Goal: Book appointment/travel/reservation

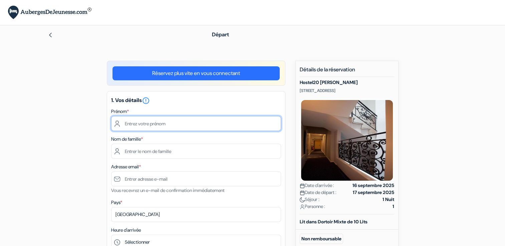
click at [173, 120] on input "text" at bounding box center [196, 123] width 170 height 15
click at [122, 123] on input "text" at bounding box center [196, 123] width 170 height 15
type input "Armand"
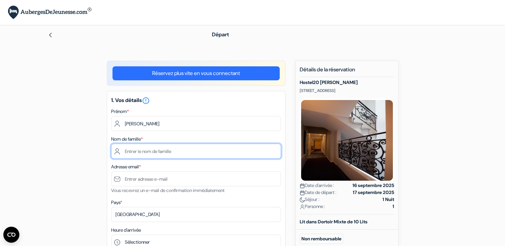
click at [155, 147] on input "text" at bounding box center [196, 151] width 170 height 15
type input "Ziller"
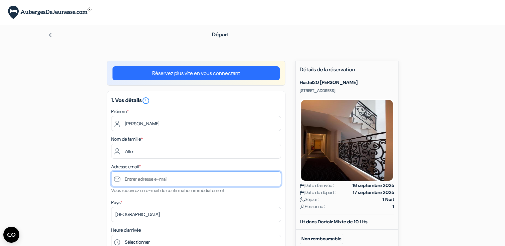
click at [147, 176] on input "text" at bounding box center [196, 179] width 170 height 15
click at [227, 180] on input "text" at bounding box center [196, 179] width 170 height 15
click at [190, 178] on input "2007 A avenue Eugène Bassières" at bounding box center [196, 179] width 170 height 15
type input "2007 A avenue Eugène Bassières"
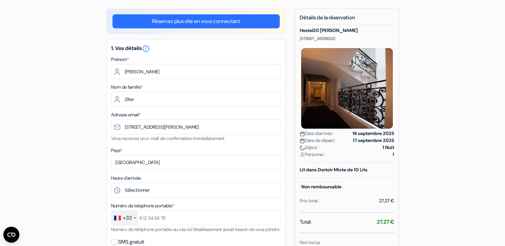
scroll to position [53, 0]
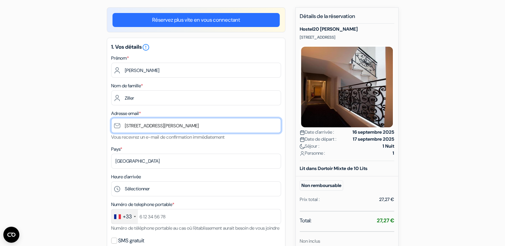
drag, startPoint x: 216, startPoint y: 131, endPoint x: 48, endPoint y: 126, distance: 168.3
click at [48, 126] on div "add_box Hostel20 Toulouse Wilson 6 rue Labéda, Toulouse, France Détails de l'ét…" at bounding box center [252, 232] width 441 height 451
type input "[PERSON_NAME][EMAIL_ADDRESS][DOMAIN_NAME]"
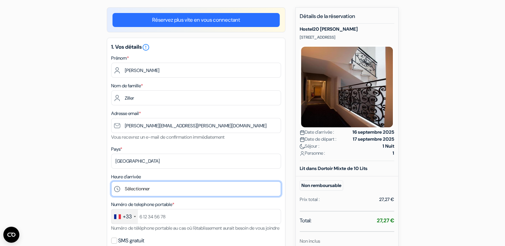
click at [245, 193] on select "Sélectionner 15:00 16:00 17:00 18:00 19:00 20:00 21:00 22:00 23:00 0:00" at bounding box center [196, 189] width 170 height 15
select select "16"
click at [111, 182] on select "Sélectionner 15:00 16:00 17:00 18:00 19:00 20:00 21:00 22:00 23:00 0:00" at bounding box center [196, 189] width 170 height 15
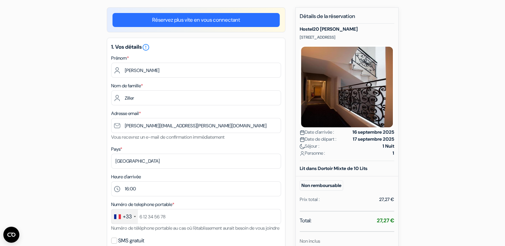
click at [290, 184] on div "add_box Hostel20 Toulouse Wilson 6 rue Labéda, Toulouse, France Détails de l'ét…" at bounding box center [252, 232] width 441 height 451
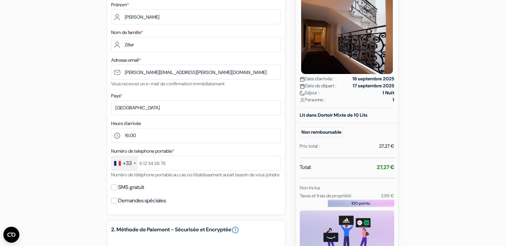
scroll to position [120, 0]
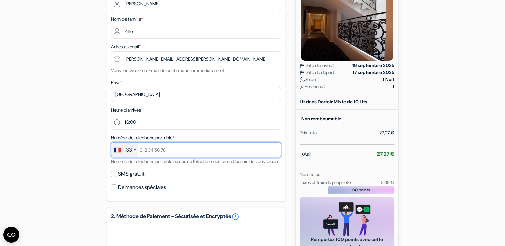
click at [162, 147] on input "text" at bounding box center [196, 150] width 170 height 15
type input "678516985"
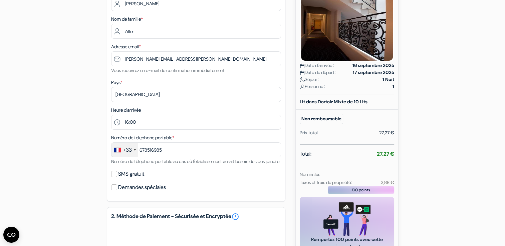
click at [292, 167] on div "add_box Hostel20 Toulouse Wilson 6 rue Labéda, Toulouse, France Détails de l'ét…" at bounding box center [252, 166] width 441 height 451
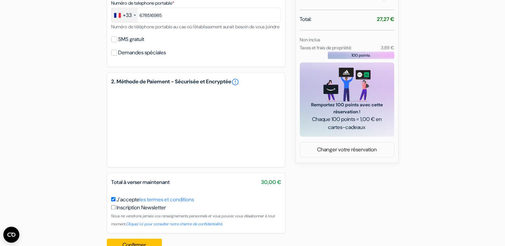
scroll to position [254, 0]
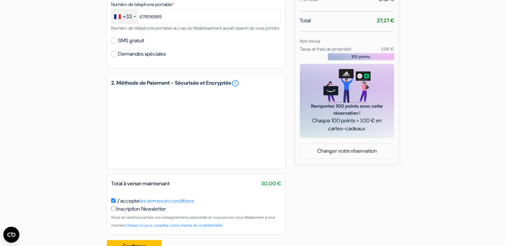
click at [290, 179] on div "add_box Hostel20 Toulouse Wilson 6 rue Labéda, Toulouse, France Détails de l'ét…" at bounding box center [252, 32] width 441 height 451
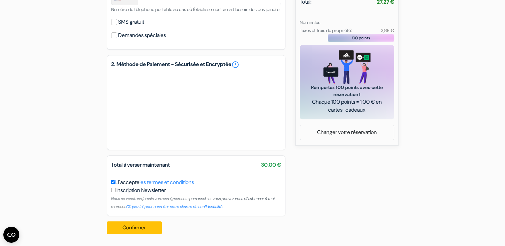
scroll to position [280, 0]
click at [143, 228] on button "Confirmer Loading..." at bounding box center [134, 228] width 55 height 13
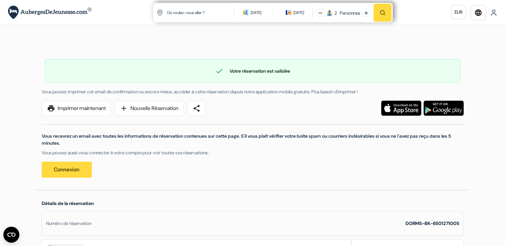
click at [324, 118] on div "Vous recevrez un email avec toutes les informations de réservation contenues su…" at bounding box center [253, 147] width 430 height 62
